Goal: Use online tool/utility: Utilize a website feature to perform a specific function

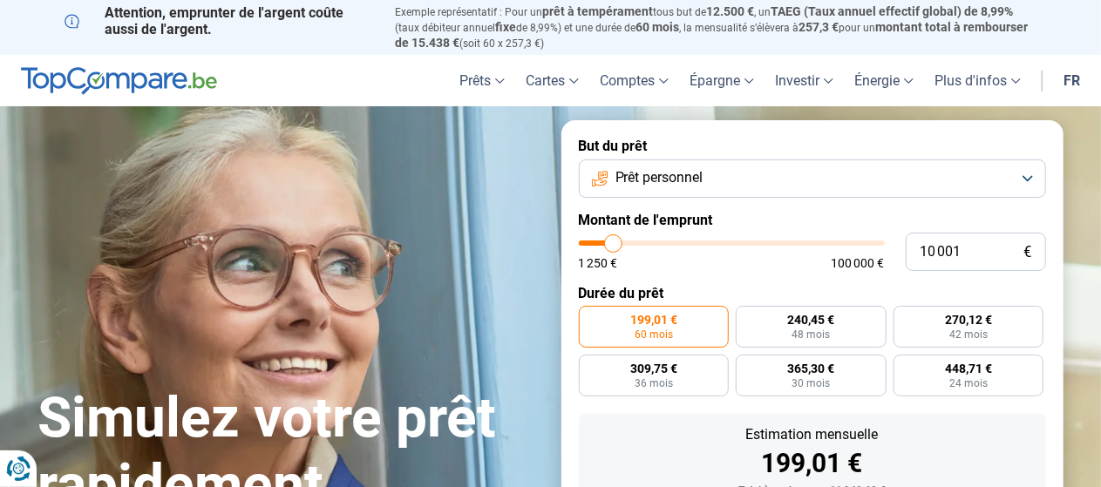
type input "38 500"
type input "38500"
click at [696, 245] on input "range" at bounding box center [732, 243] width 306 height 5
radio input "false"
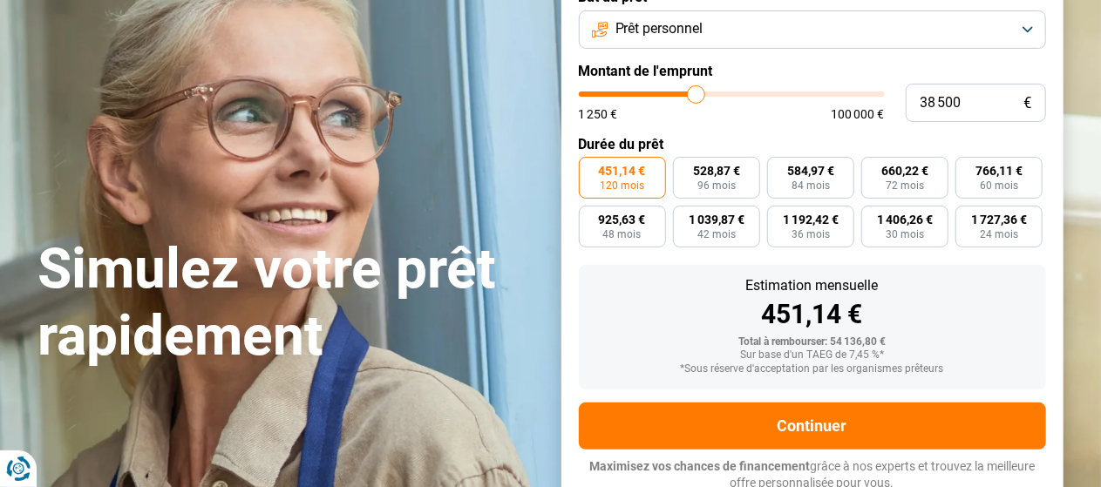
scroll to position [155, 0]
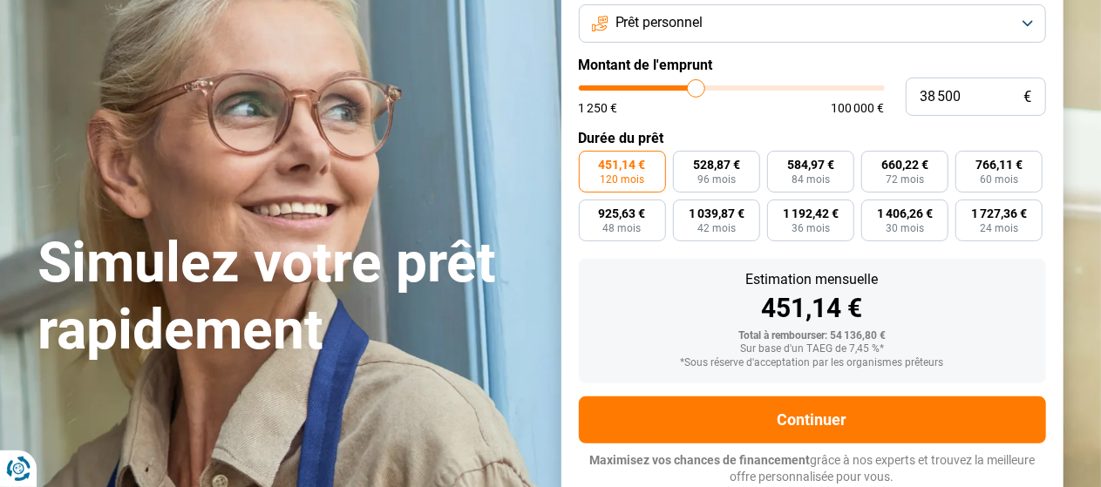
type input "54 750"
type input "54750"
click at [743, 85] on input "range" at bounding box center [732, 87] width 306 height 5
type input "23 000"
type input "23000"
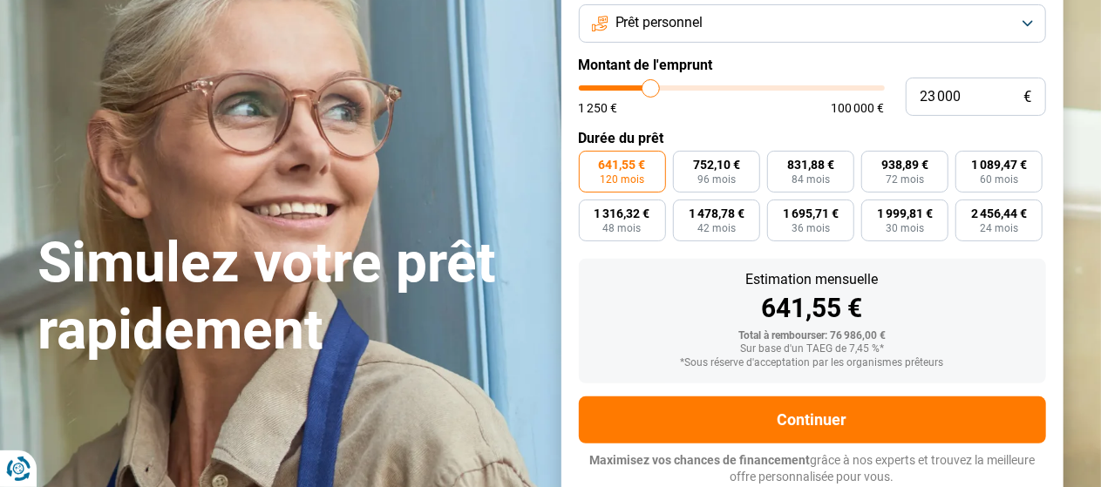
click at [651, 85] on input "range" at bounding box center [732, 87] width 306 height 5
type input "14 250"
type input "14250"
click at [626, 87] on input "range" at bounding box center [732, 87] width 306 height 5
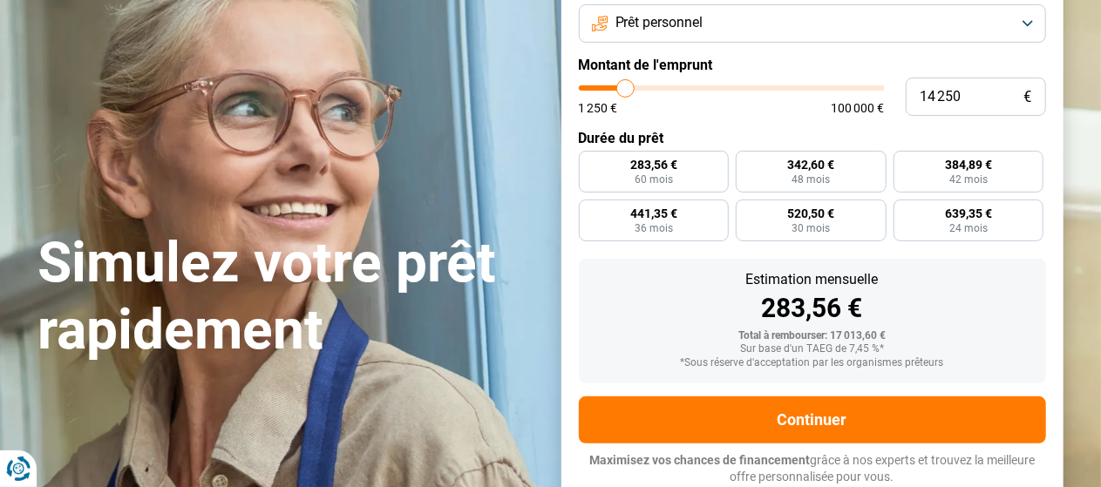
radio input "true"
type input "9 000"
type input "9000"
click at [610, 89] on input "range" at bounding box center [732, 87] width 306 height 5
radio input "true"
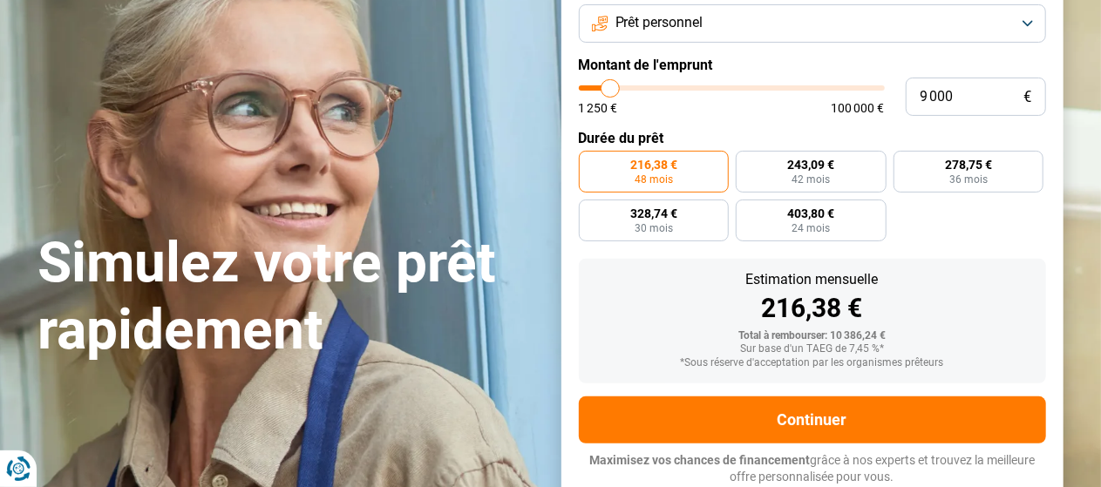
type input "2 750"
type input "2750"
click at [592, 89] on input "range" at bounding box center [732, 87] width 306 height 5
radio input "true"
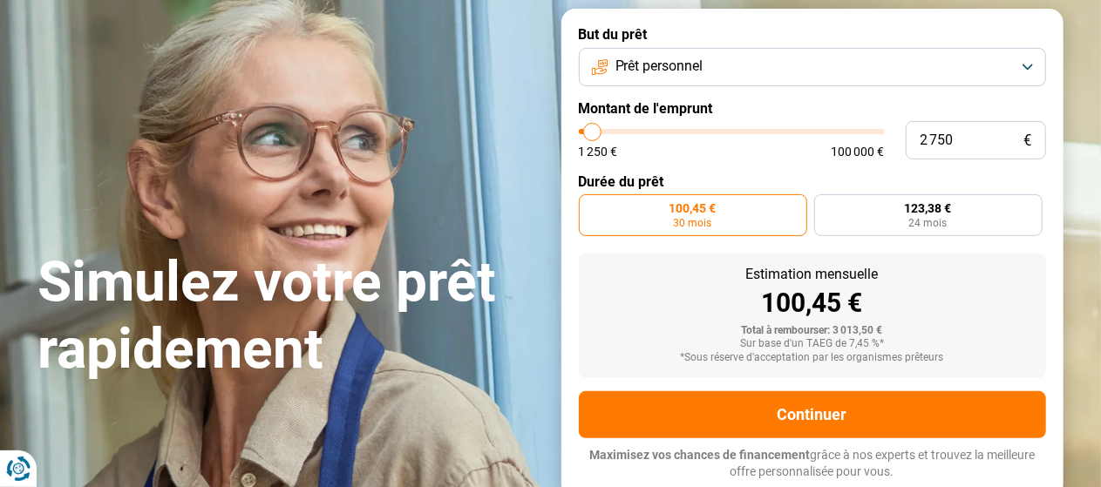
scroll to position [106, 0]
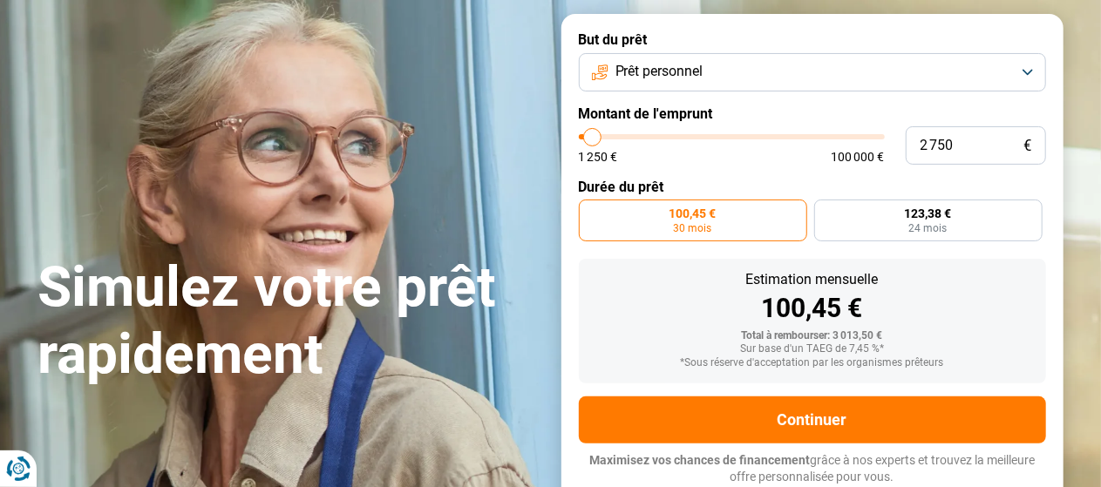
type input "9 750"
type input "9750"
click at [612, 139] on input "range" at bounding box center [732, 136] width 306 height 5
radio input "false"
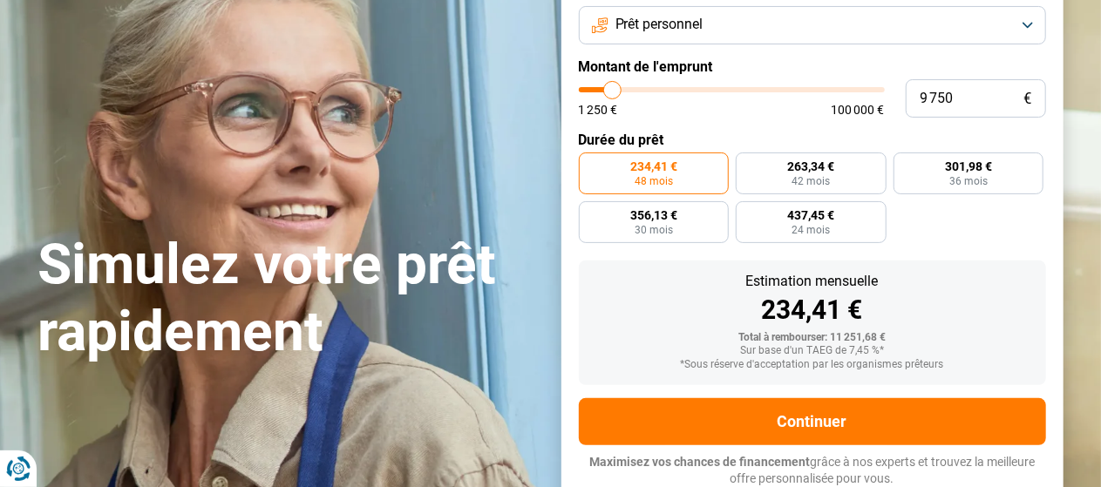
scroll to position [155, 0]
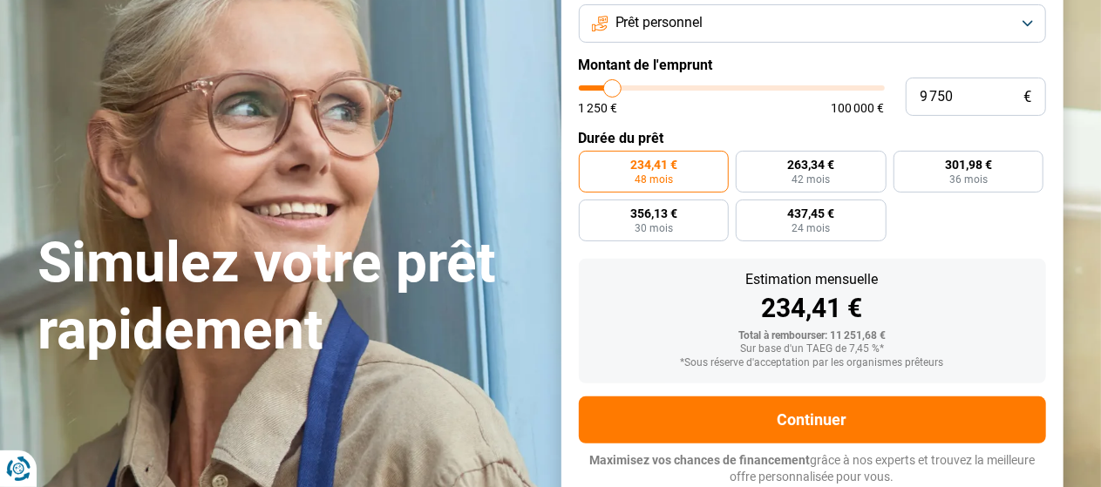
type input "4 250"
type input "4250"
click at [596, 90] on input "range" at bounding box center [732, 87] width 306 height 5
radio input "true"
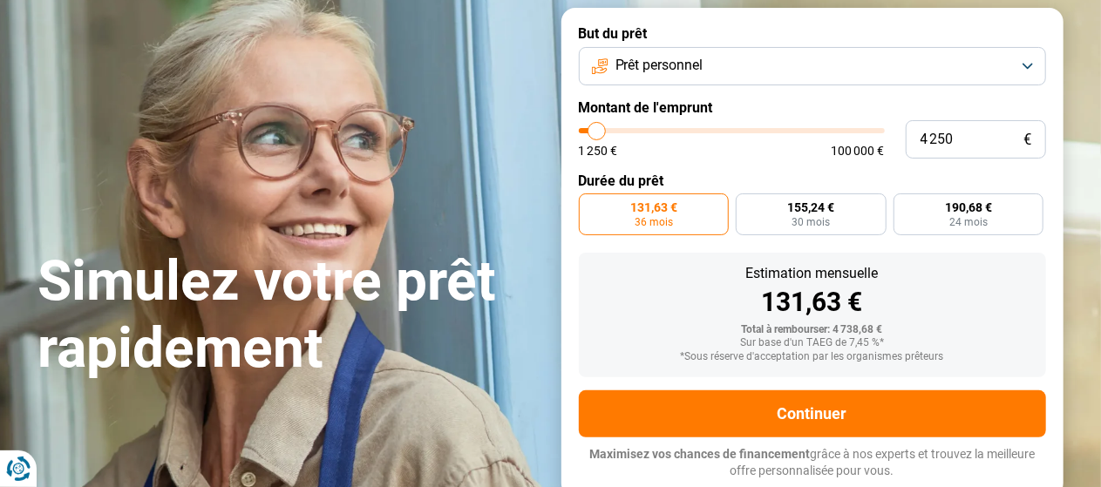
scroll to position [106, 0]
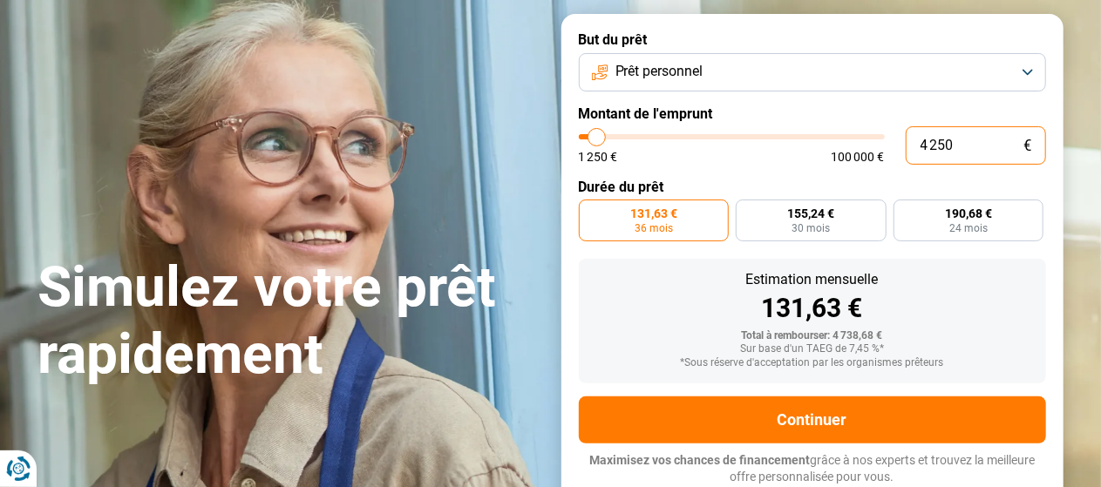
click at [962, 140] on input "4 250" at bounding box center [976, 145] width 140 height 38
type input "425"
type input "1250"
type input "42"
type input "1250"
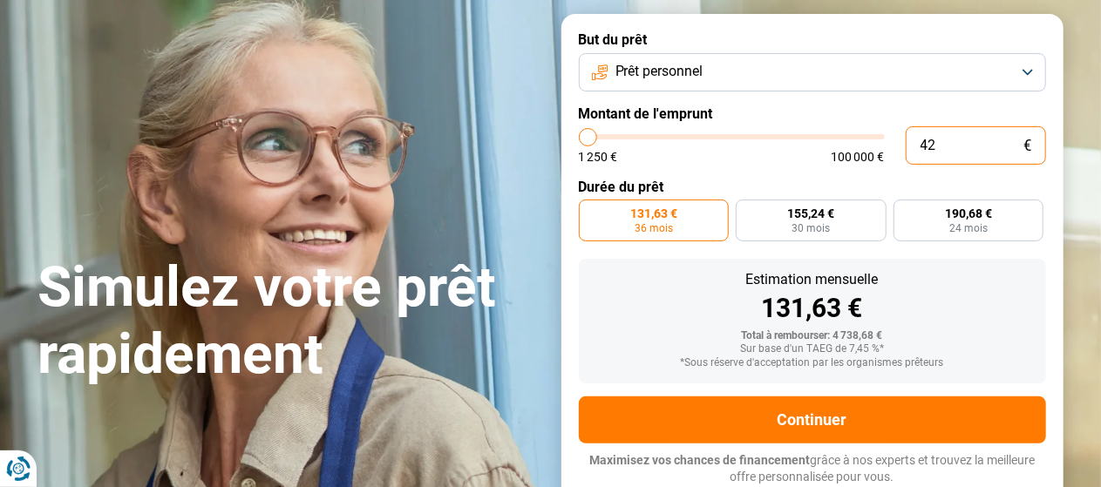
type input "4"
type input "1250"
type input "0"
type input "1250"
type input "1 250"
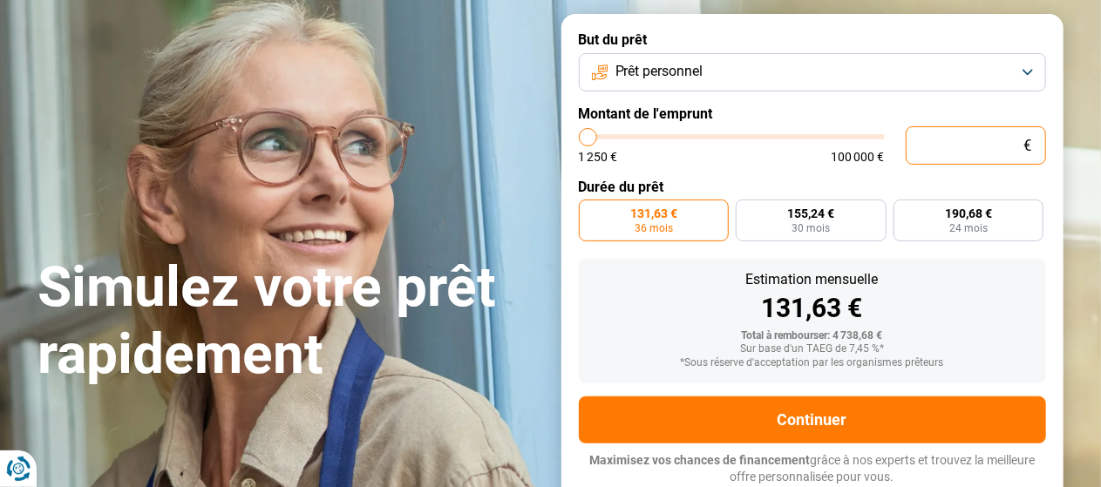
type input "1250"
radio input "true"
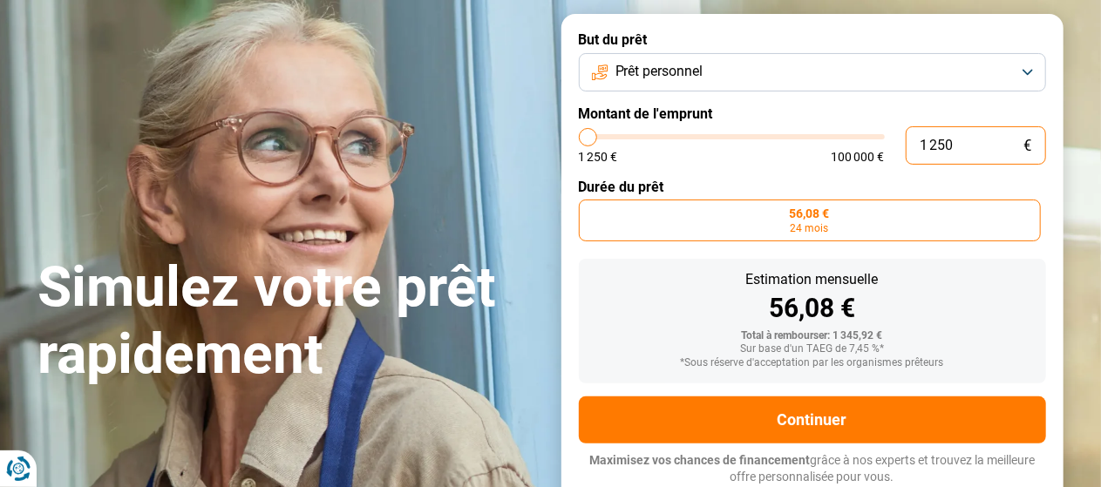
type input "125"
type input "1250"
type input "12"
type input "1250"
type input "1"
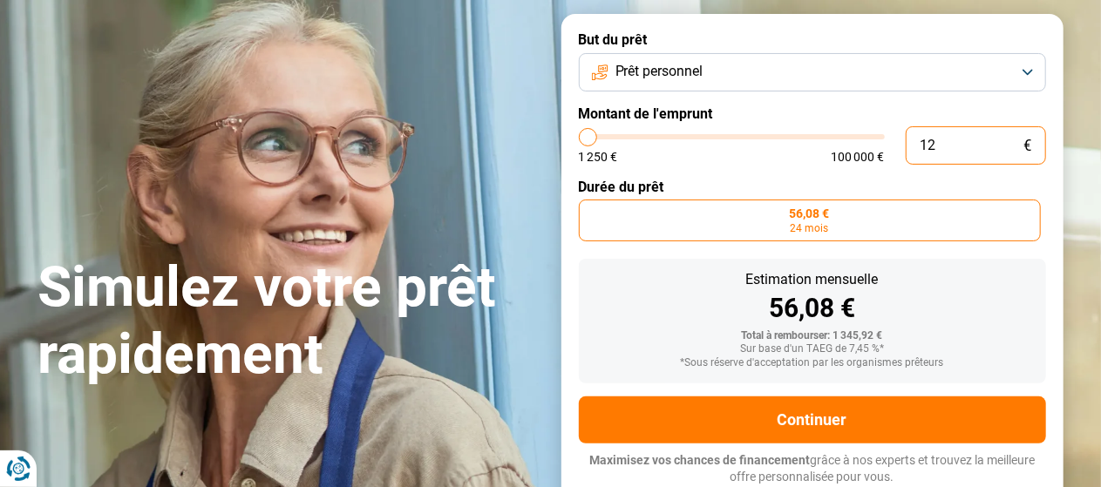
type input "1250"
type input "0"
type input "1250"
type input "1 250"
type input "1250"
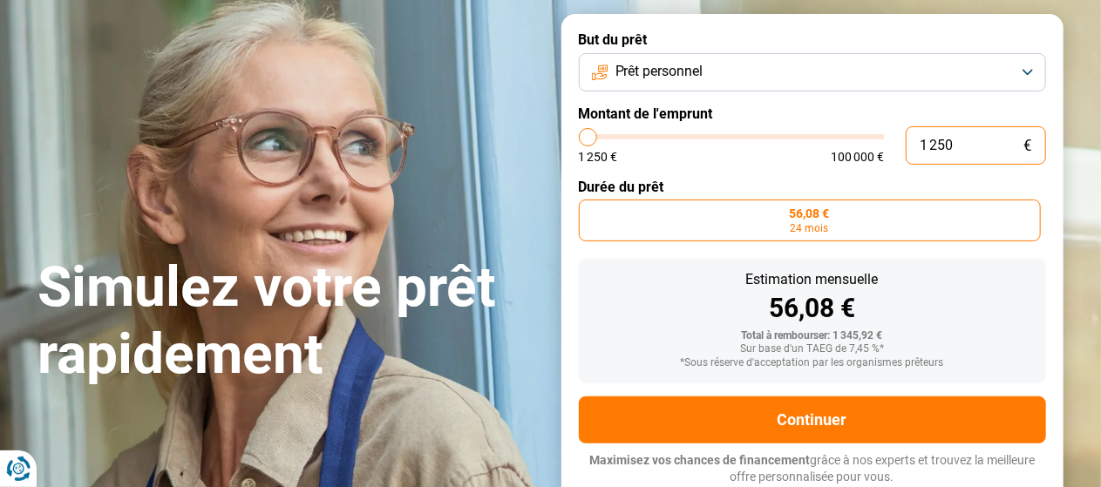
type input "12 503"
type input "12500"
type input "125 035"
type input "100000"
type input "100 000"
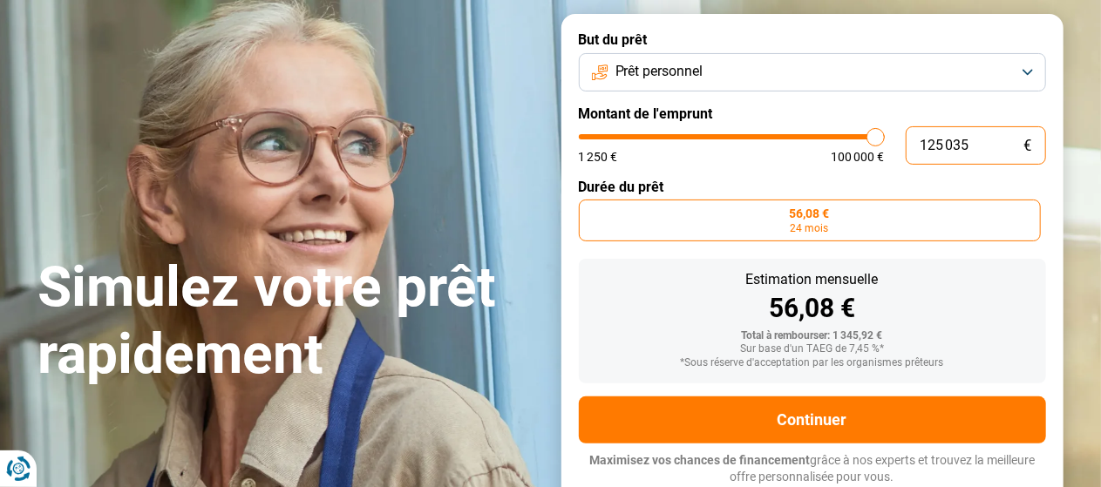
type input "100000"
radio input "false"
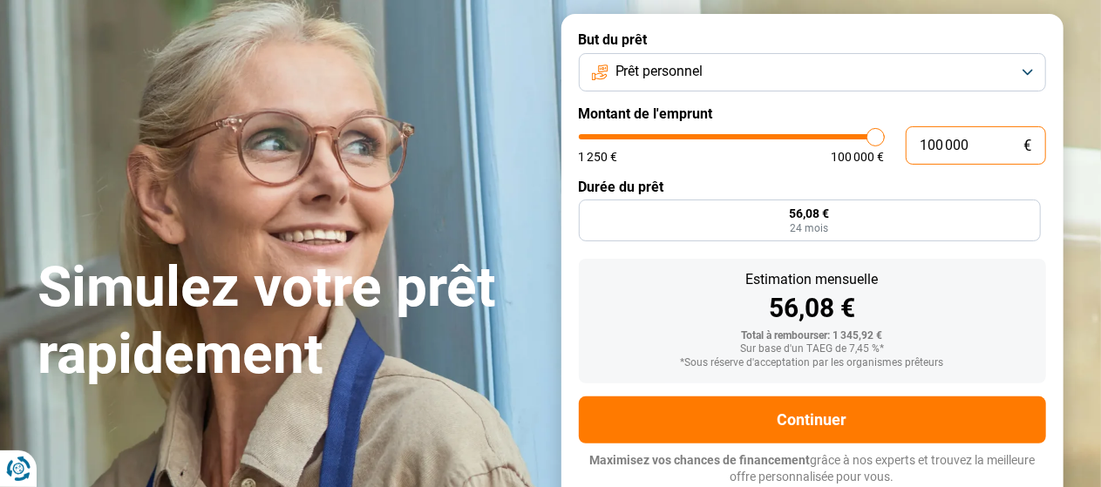
type input "10 000"
type input "10000"
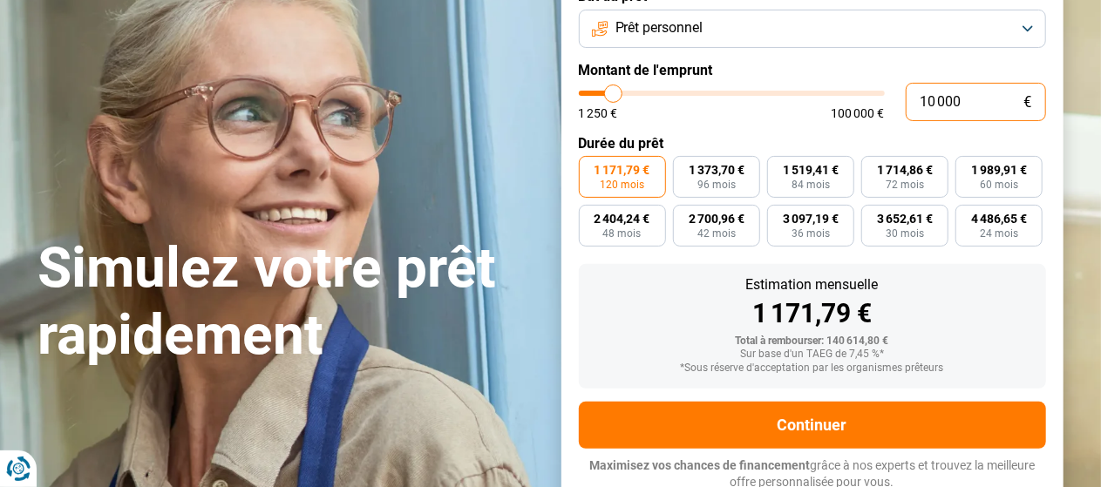
scroll to position [155, 0]
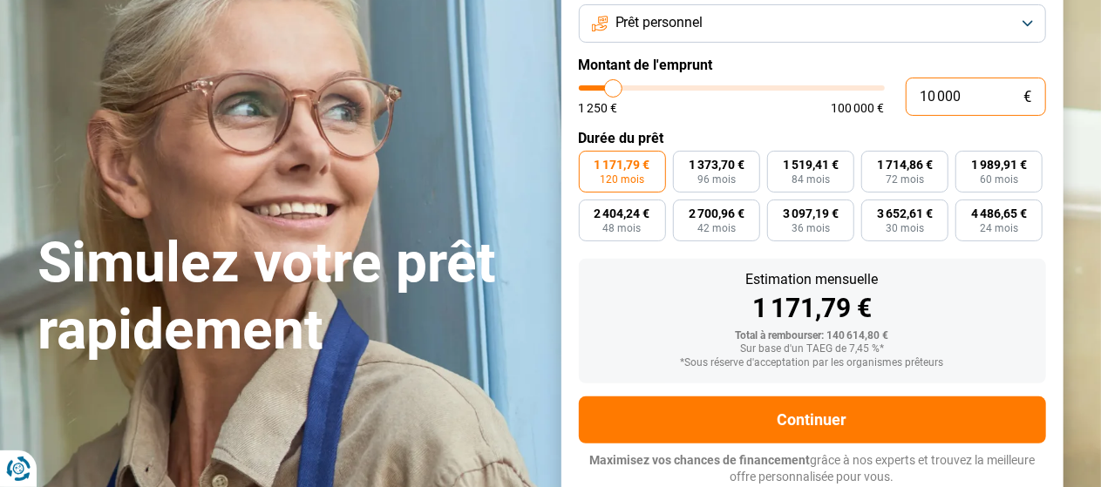
radio input "true"
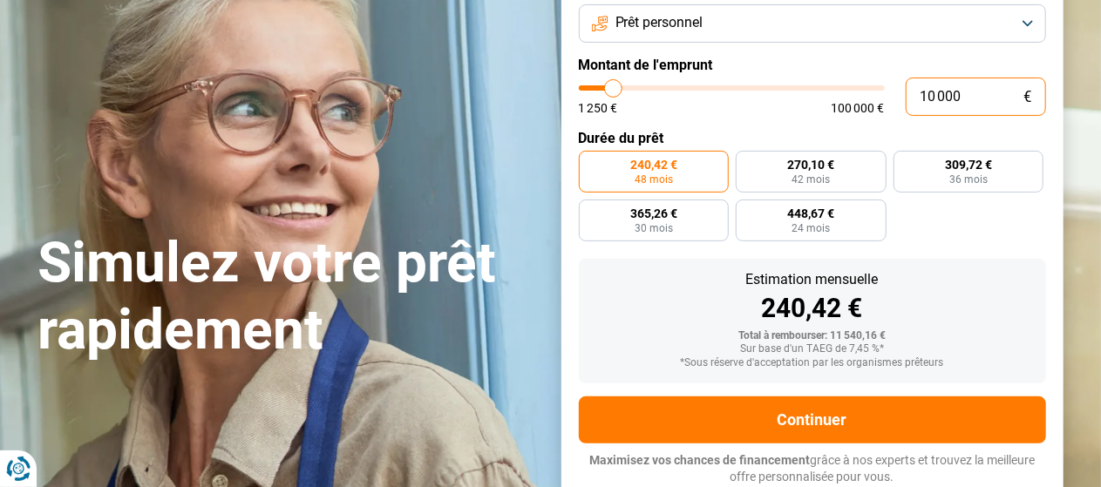
type input "3 750"
type input "3750"
radio input "true"
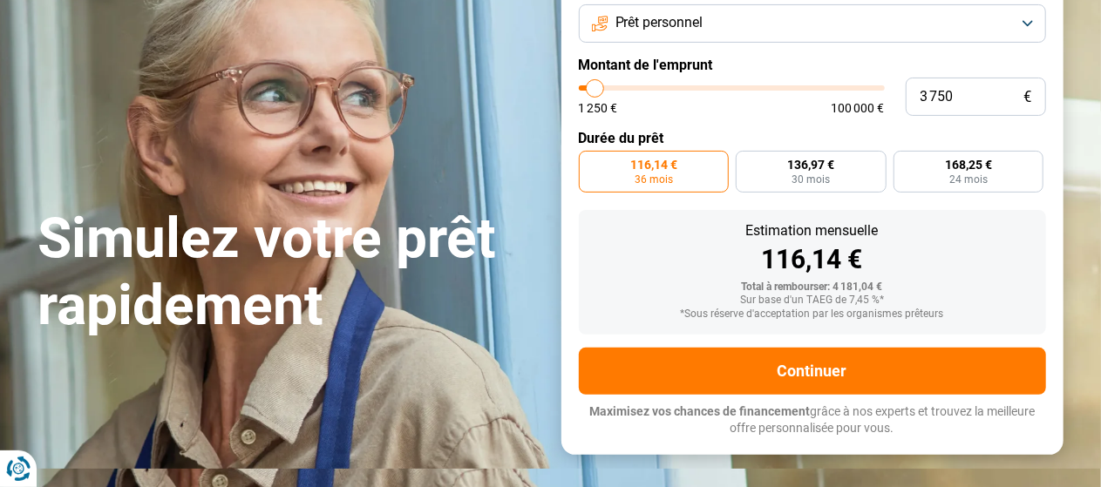
type input "3750"
click at [595, 91] on input "range" at bounding box center [732, 87] width 306 height 5
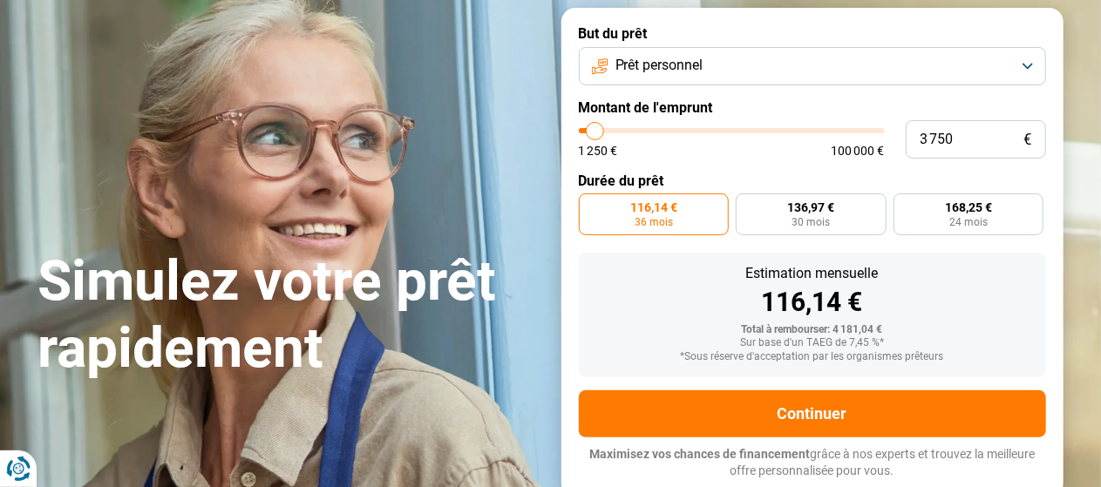
scroll to position [106, 0]
